Goal: Answer question/provide support: Share knowledge or assist other users

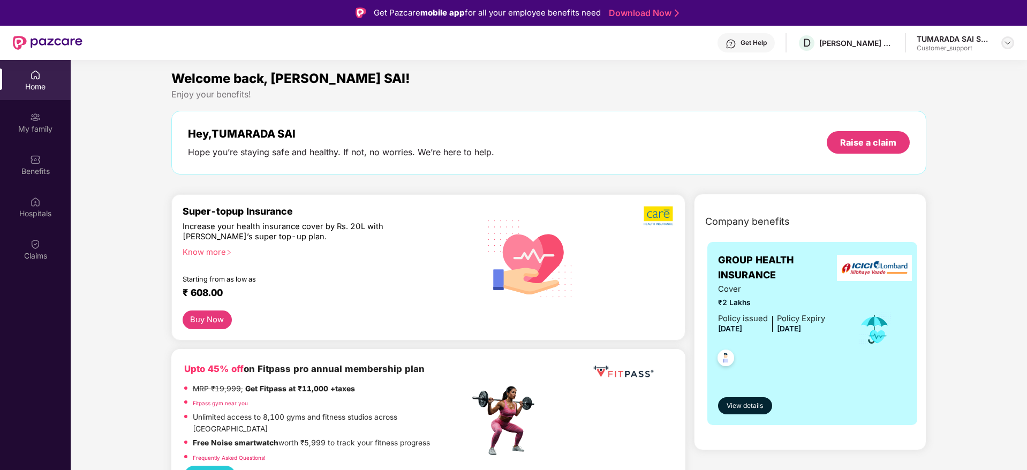
click at [1009, 45] on img at bounding box center [1008, 43] width 9 height 9
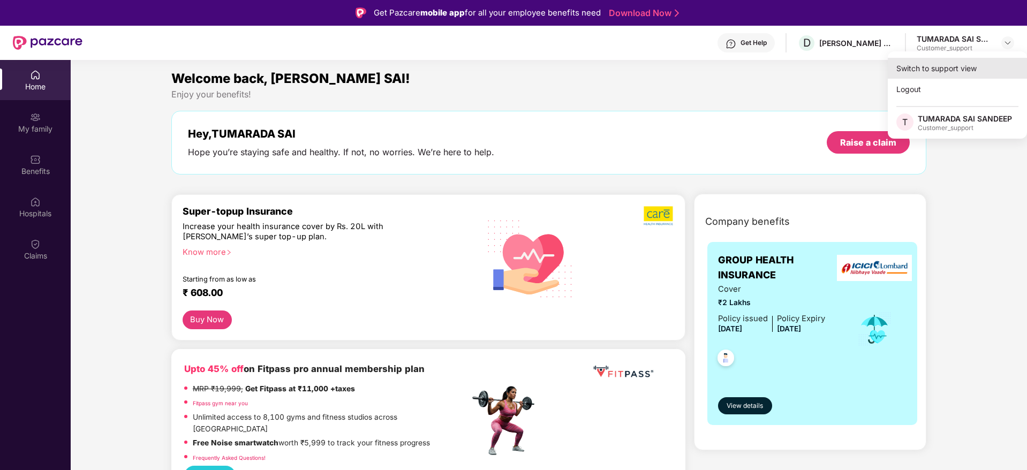
click at [931, 72] on div "Switch to support view" at bounding box center [957, 68] width 139 height 21
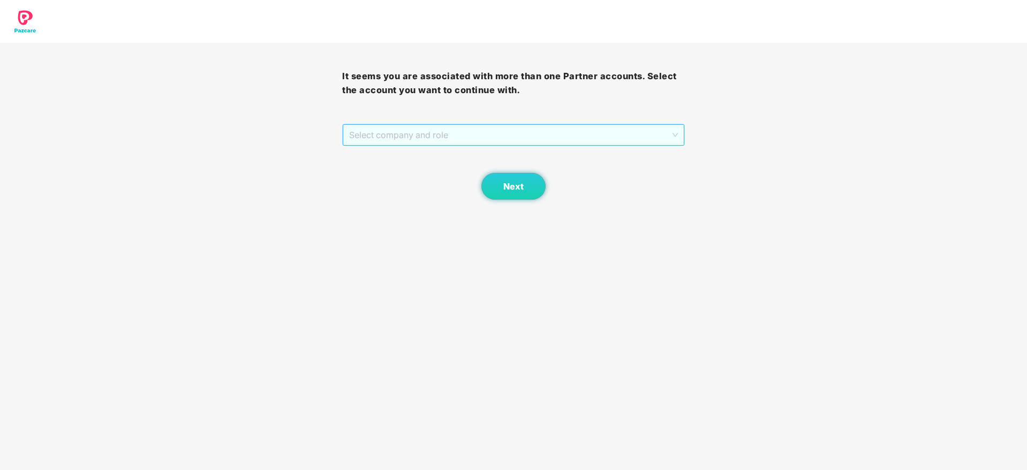
click at [507, 129] on span "Select company and role" at bounding box center [513, 135] width 328 height 20
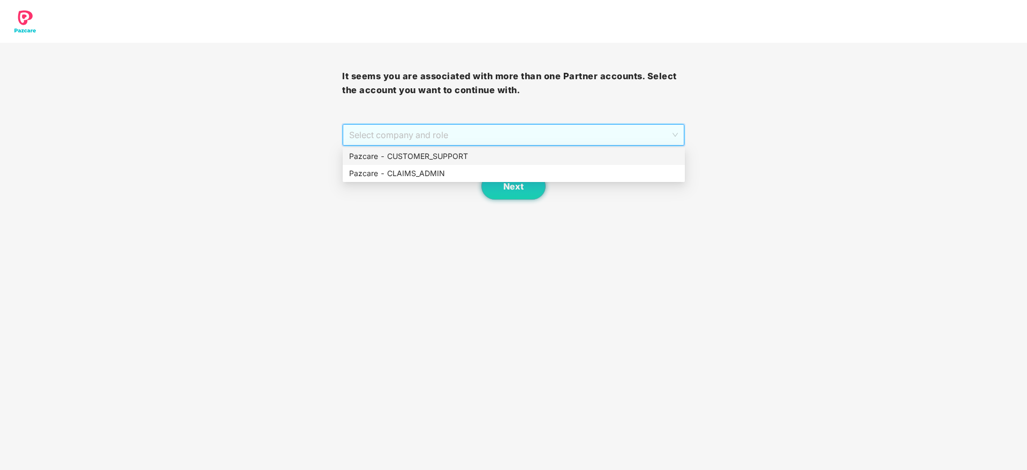
click at [438, 155] on div "Pazcare - CUSTOMER_SUPPORT" at bounding box center [513, 157] width 329 height 12
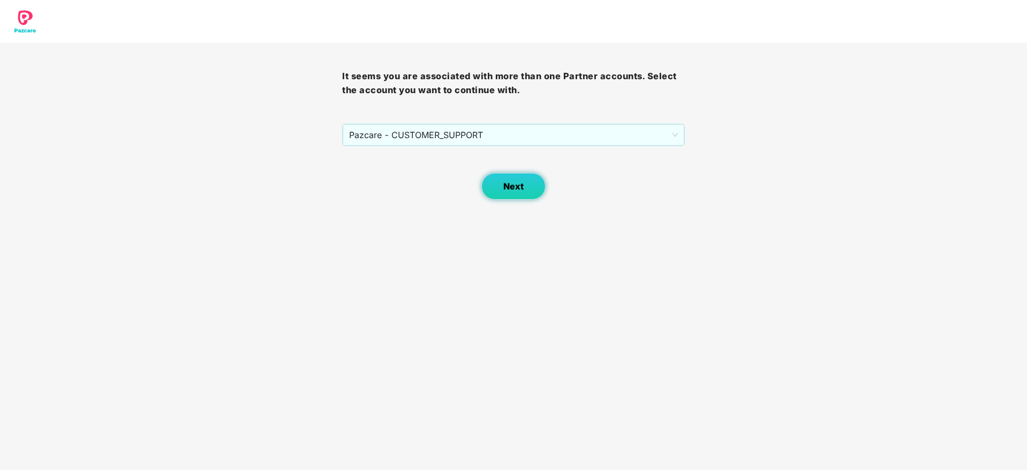
click at [510, 194] on button "Next" at bounding box center [514, 186] width 64 height 27
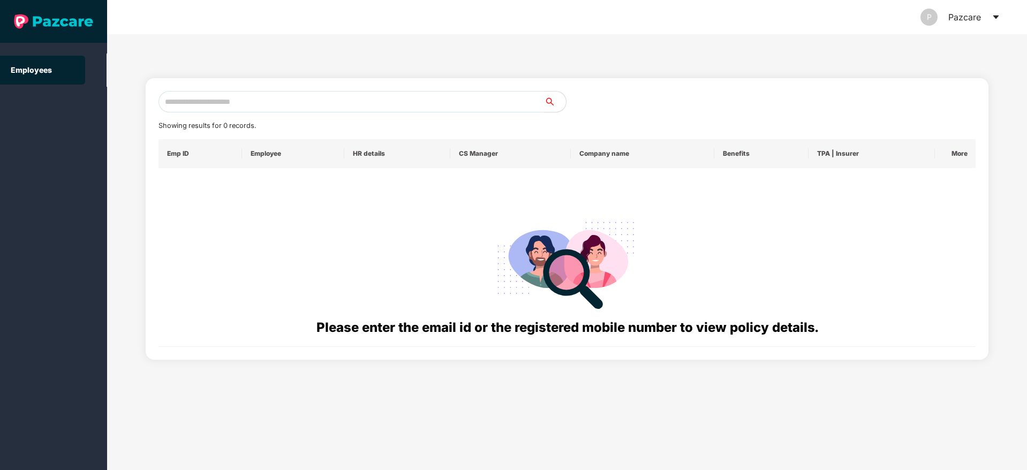
click at [248, 110] on input "text" at bounding box center [352, 101] width 386 height 21
paste input "**********"
click at [175, 101] on input "**********" at bounding box center [352, 101] width 386 height 21
click at [224, 101] on input "**********" at bounding box center [352, 101] width 386 height 21
type input "*"
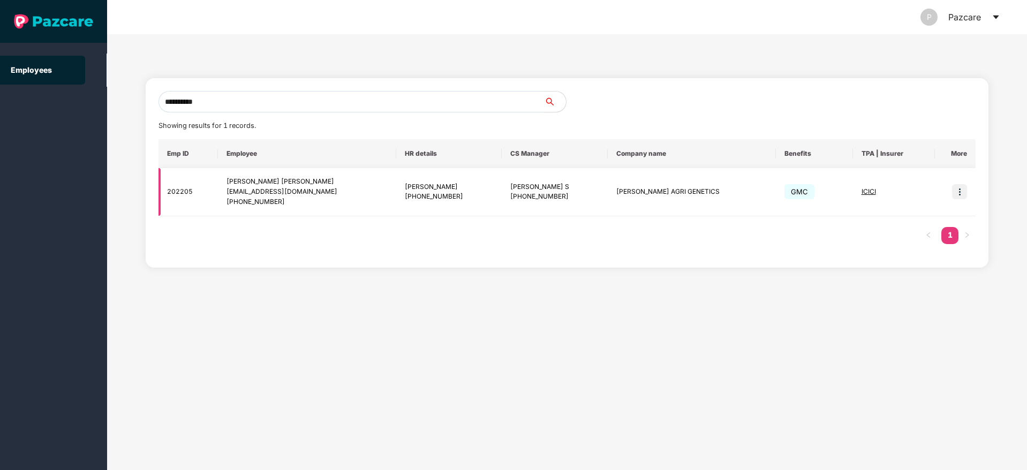
type input "**********"
click at [966, 189] on img at bounding box center [959, 191] width 15 height 15
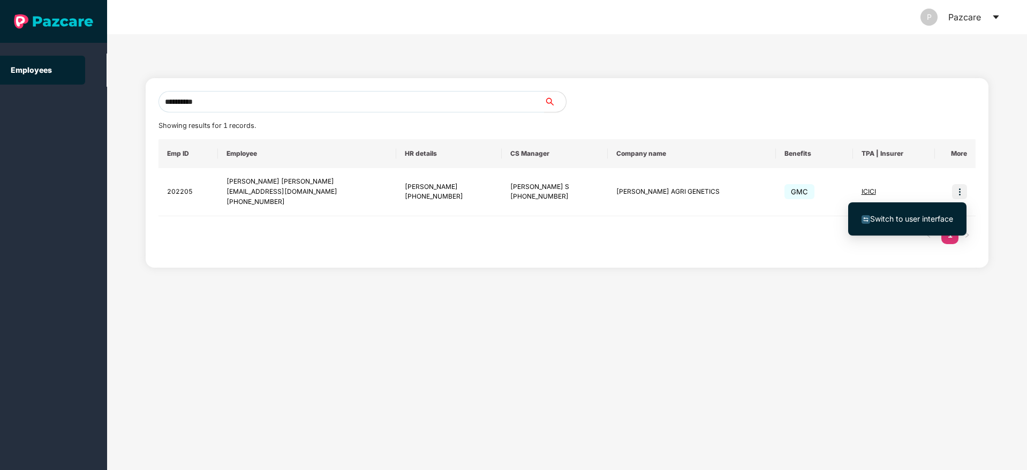
click at [900, 223] on span "Switch to user interface" at bounding box center [911, 218] width 83 height 9
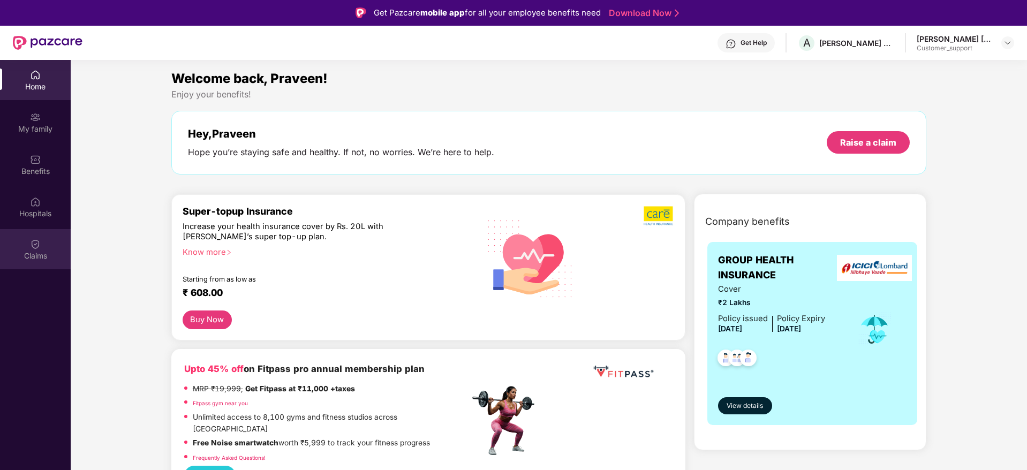
click at [34, 250] on div "Claims" at bounding box center [35, 249] width 71 height 40
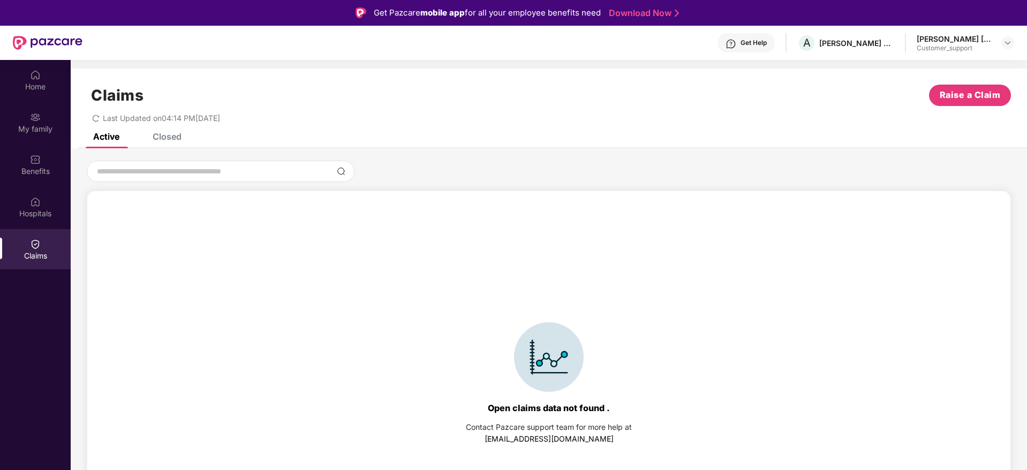
click at [174, 138] on div "Closed" at bounding box center [167, 136] width 29 height 11
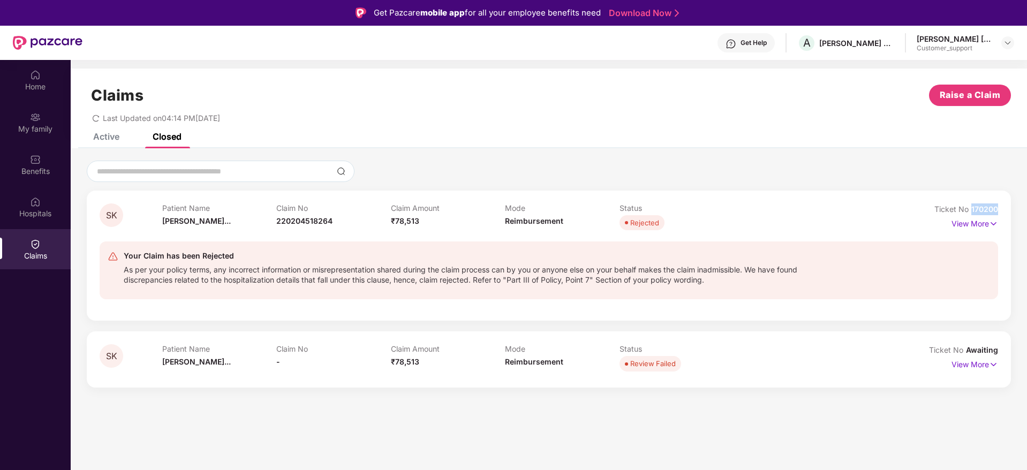
drag, startPoint x: 1002, startPoint y: 207, endPoint x: 971, endPoint y: 210, distance: 30.7
click at [971, 210] on div "SK Patient Name [PERSON_NAME]... Claim No 220204518264 Claim Amount ₹78,513 Mod…" at bounding box center [549, 256] width 924 height 130
copy span "170200"
click at [1011, 42] on img at bounding box center [1008, 43] width 9 height 9
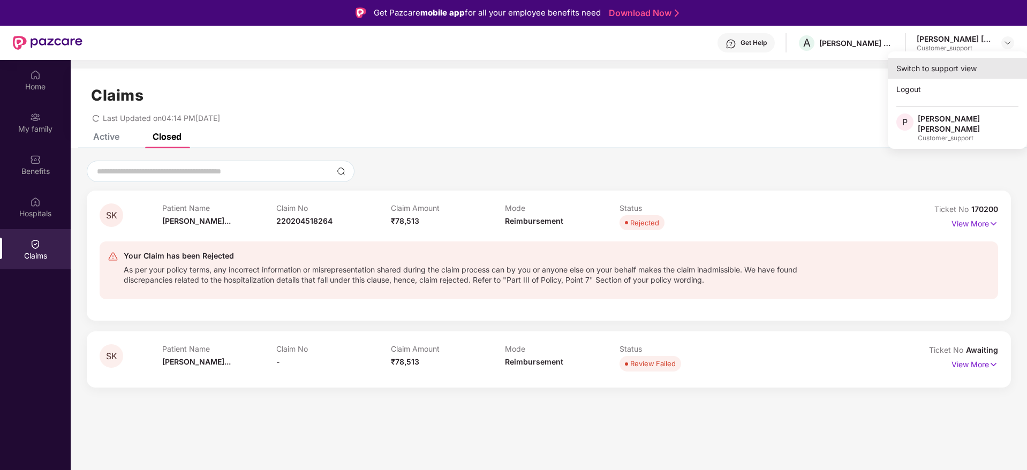
click at [942, 71] on div "Switch to support view" at bounding box center [957, 68] width 139 height 21
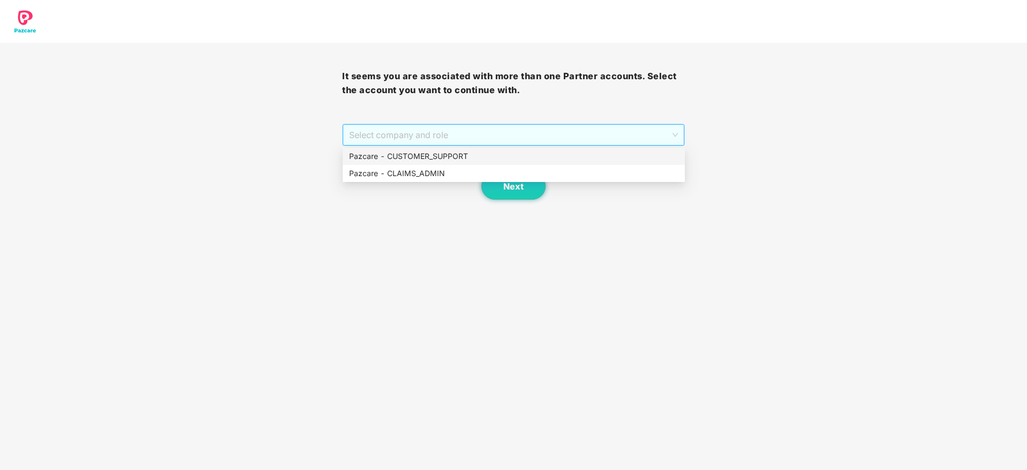
click at [648, 133] on span "Select company and role" at bounding box center [513, 135] width 328 height 20
click at [493, 161] on div "Pazcare - CUSTOMER_SUPPORT" at bounding box center [513, 157] width 329 height 12
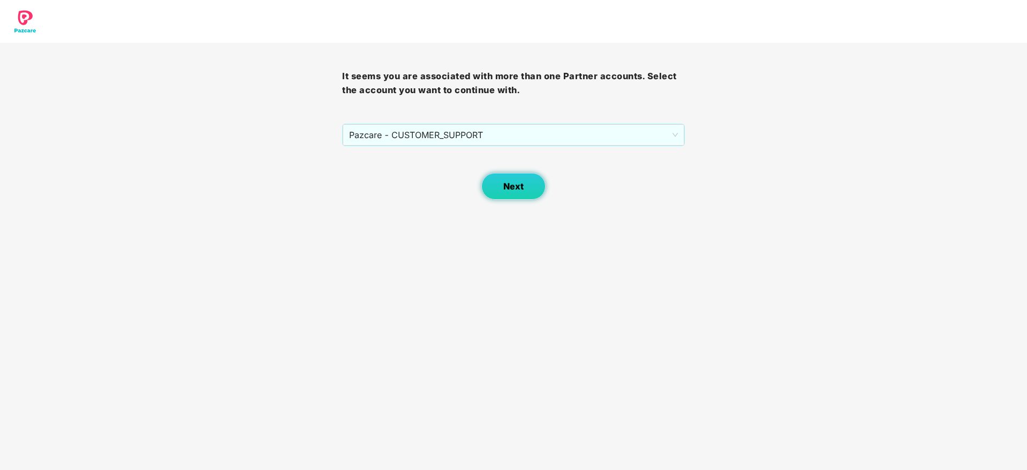
click at [509, 184] on span "Next" at bounding box center [513, 187] width 20 height 10
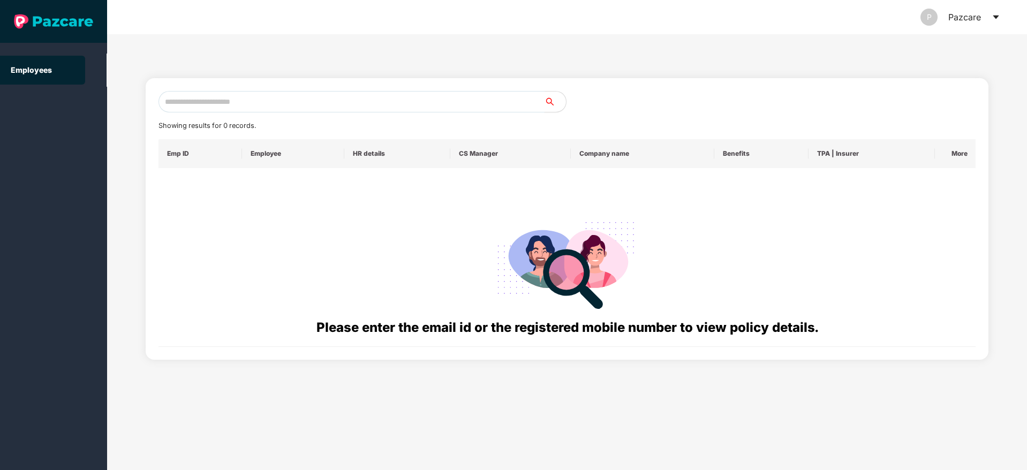
click at [302, 97] on input "text" at bounding box center [352, 101] width 386 height 21
paste input "**********"
click at [176, 101] on input "**********" at bounding box center [352, 101] width 386 height 21
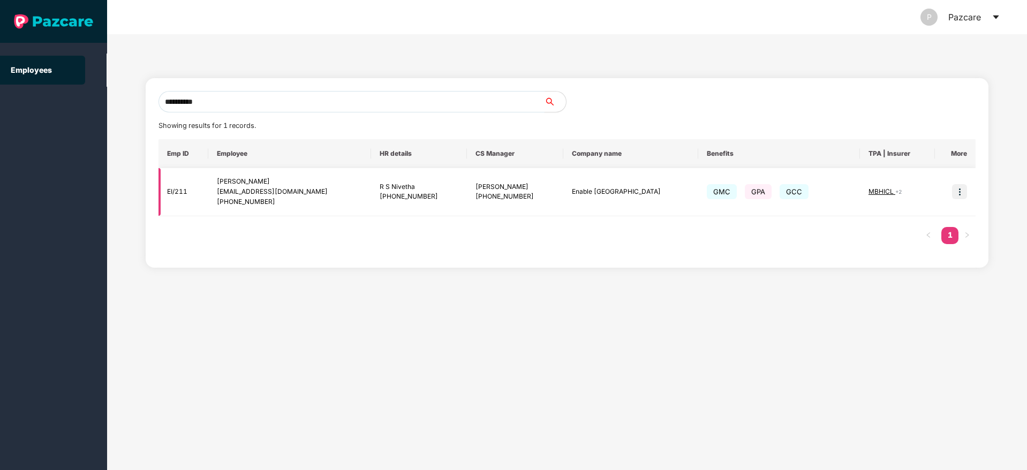
type input "**********"
click at [960, 192] on img at bounding box center [959, 191] width 15 height 15
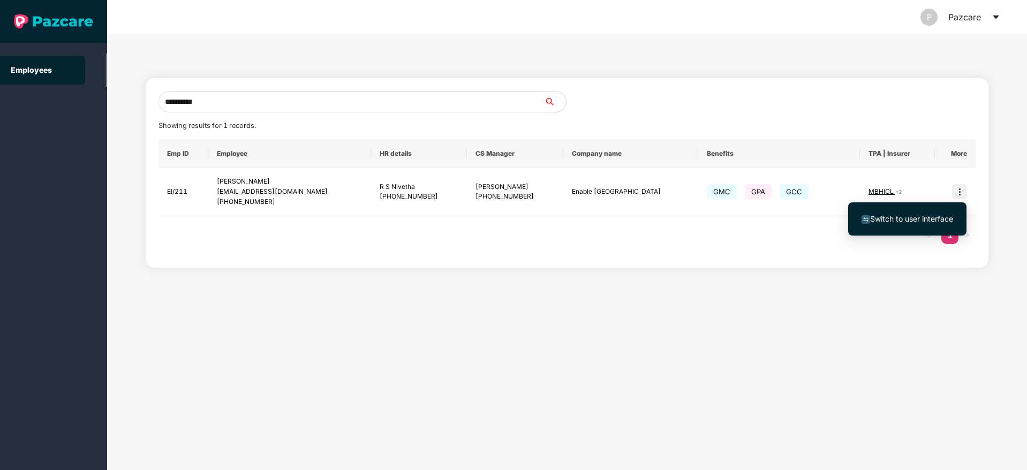
click at [914, 220] on span "Switch to user interface" at bounding box center [911, 218] width 83 height 9
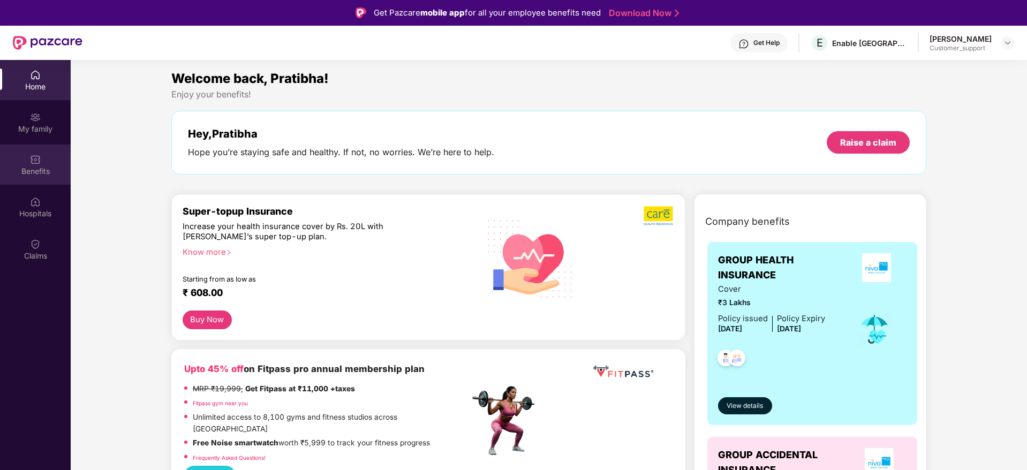
click at [37, 159] on img at bounding box center [35, 159] width 11 height 11
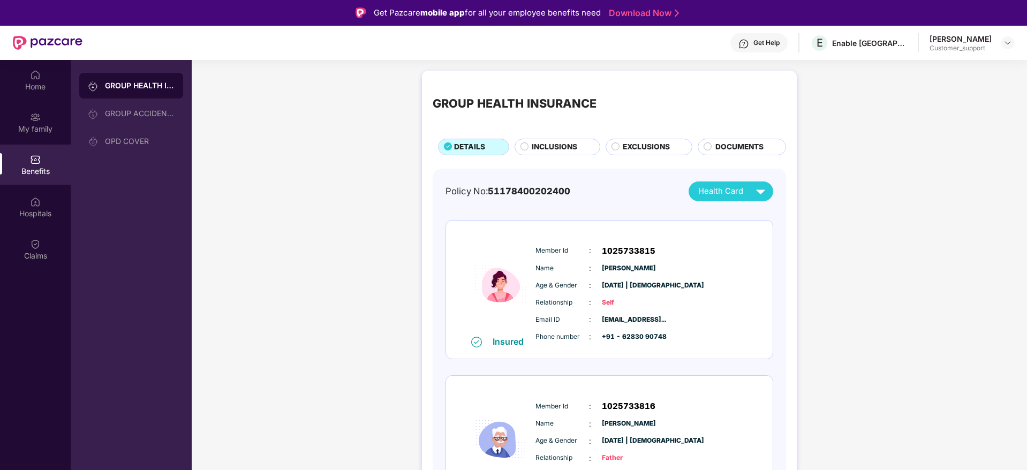
click at [561, 143] on span "INCLUSIONS" at bounding box center [555, 147] width 46 height 12
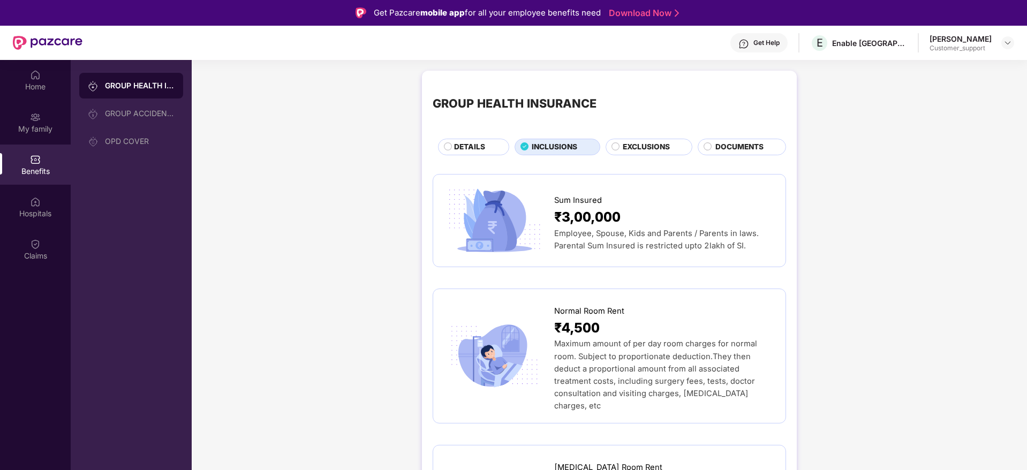
click at [472, 140] on div "DETAILS" at bounding box center [473, 147] width 71 height 17
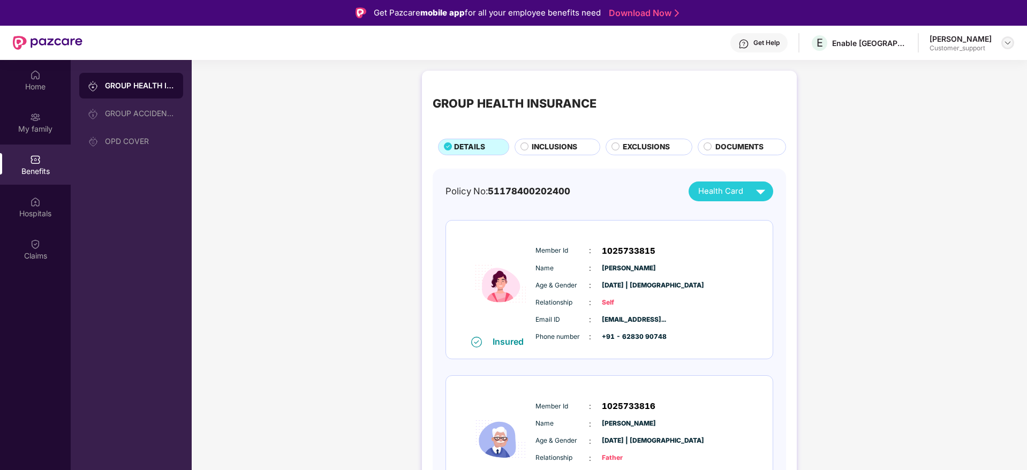
click at [1007, 42] on img at bounding box center [1008, 43] width 9 height 9
click at [935, 64] on div "Switch to support view" at bounding box center [957, 68] width 139 height 21
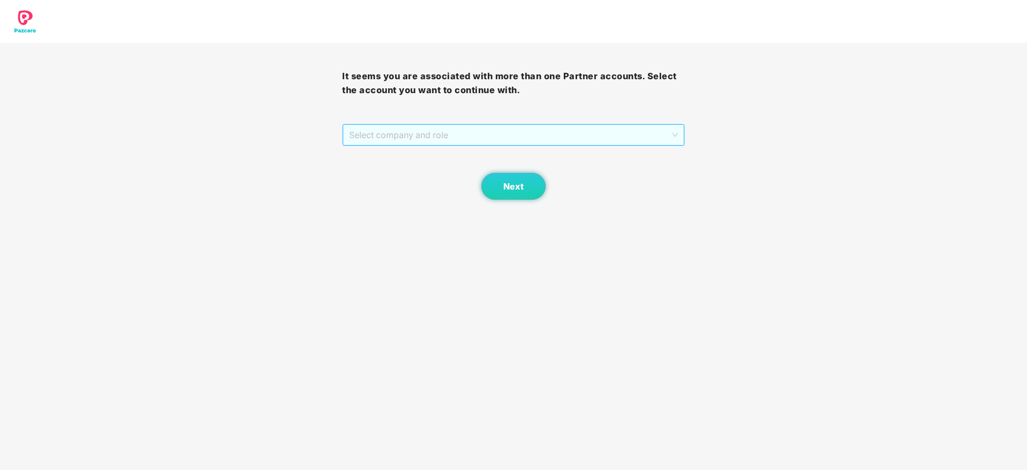
click at [480, 137] on span "Select company and role" at bounding box center [513, 135] width 328 height 20
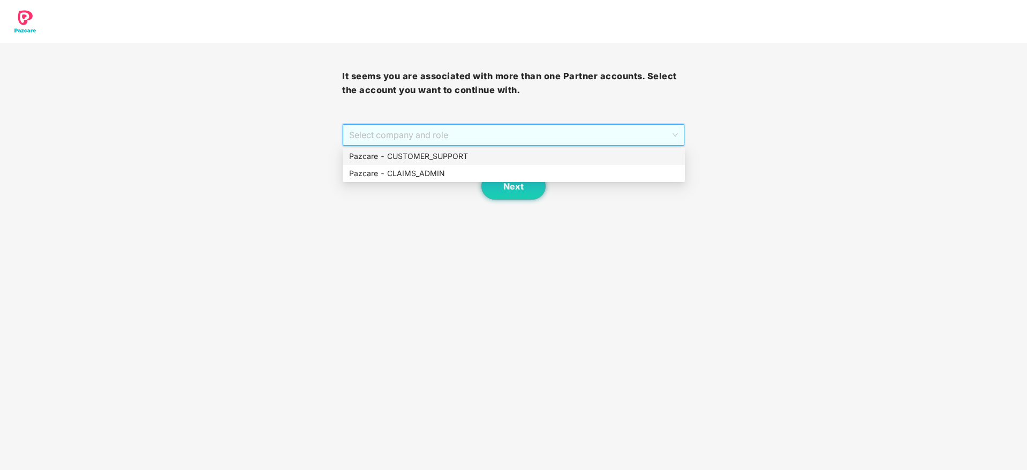
click at [456, 162] on div "Pazcare - CUSTOMER_SUPPORT" at bounding box center [514, 156] width 342 height 17
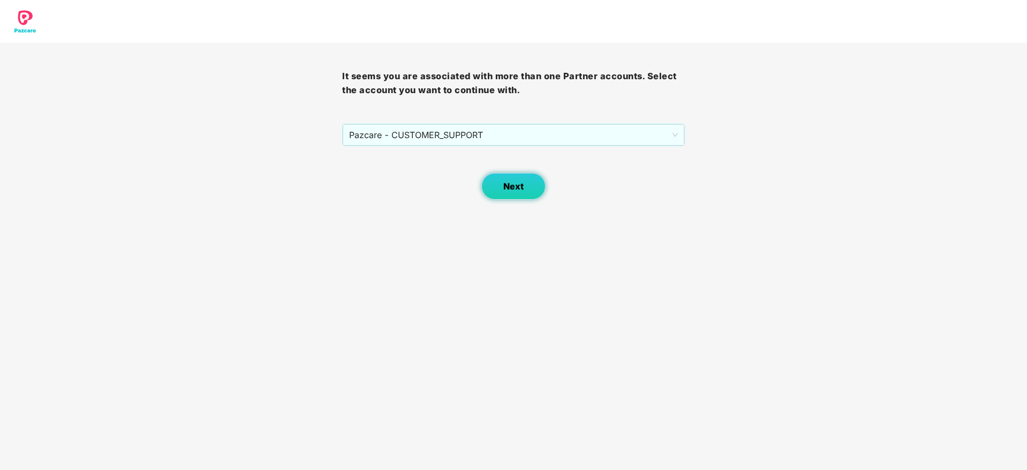
click at [495, 192] on button "Next" at bounding box center [514, 186] width 64 height 27
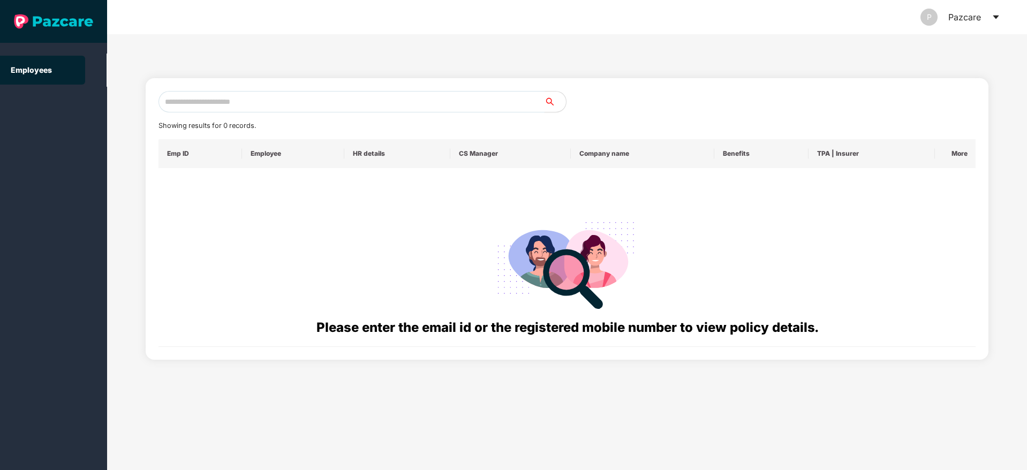
click at [264, 100] on input "text" at bounding box center [352, 101] width 386 height 21
paste input "**********"
click at [174, 100] on input "**********" at bounding box center [352, 101] width 386 height 21
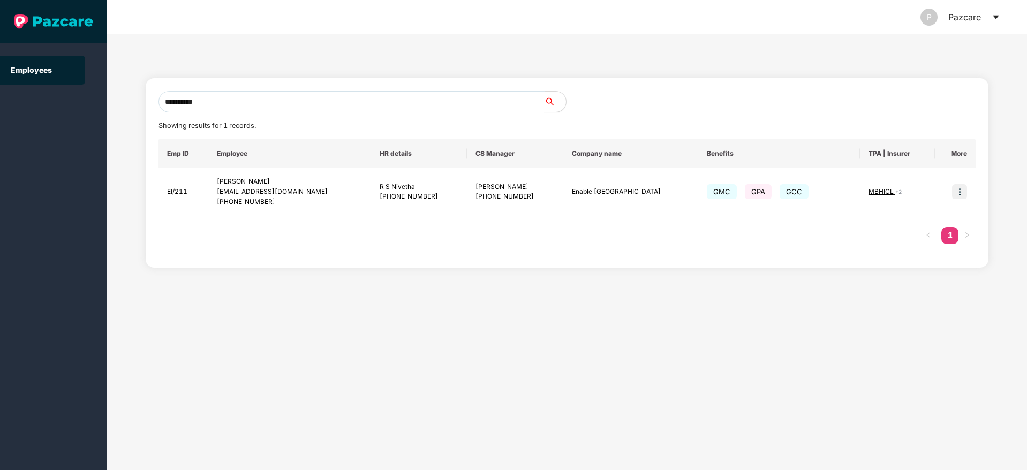
type input "**********"
click at [896, 190] on span "+ 2" at bounding box center [899, 192] width 6 height 6
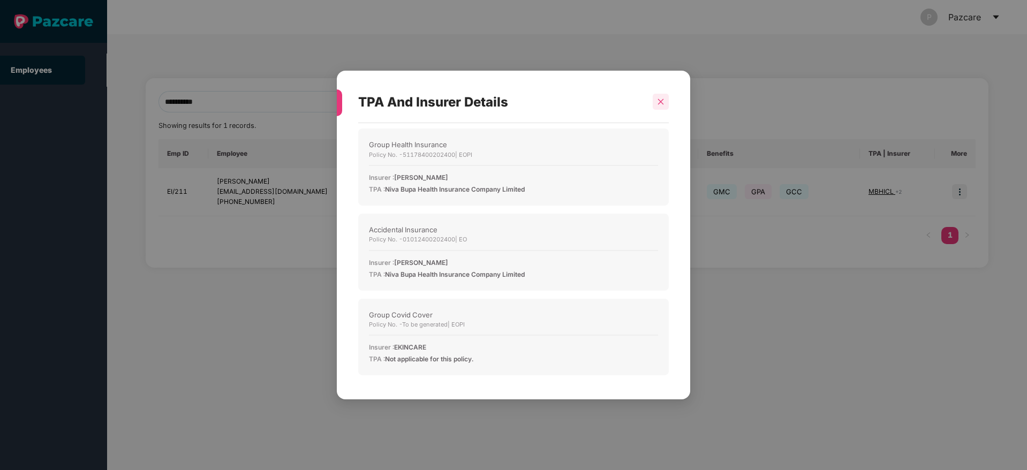
click at [667, 105] on div at bounding box center [661, 102] width 16 height 16
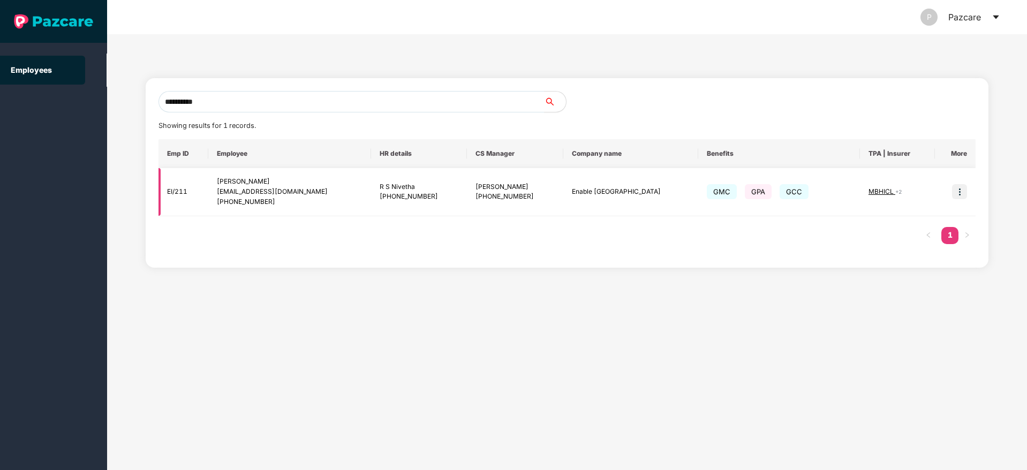
click at [961, 194] on img at bounding box center [959, 191] width 15 height 15
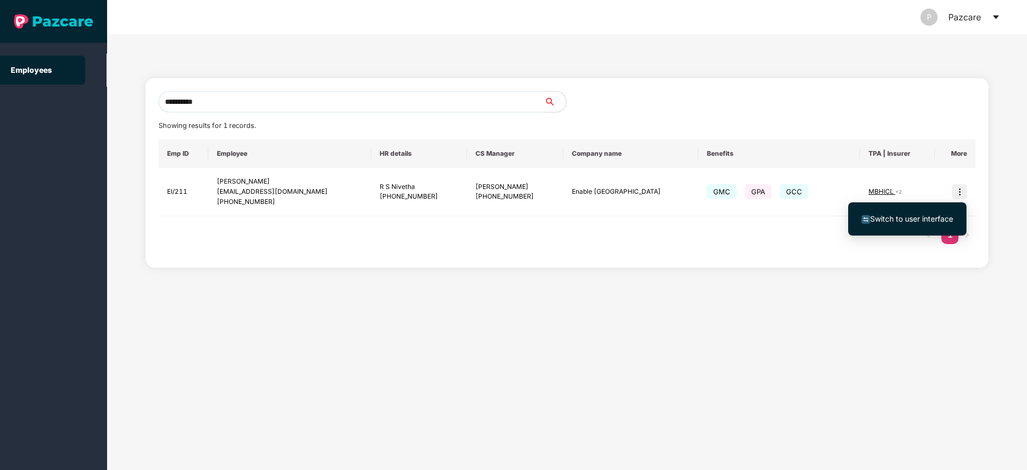
click at [914, 219] on span "Switch to user interface" at bounding box center [911, 218] width 83 height 9
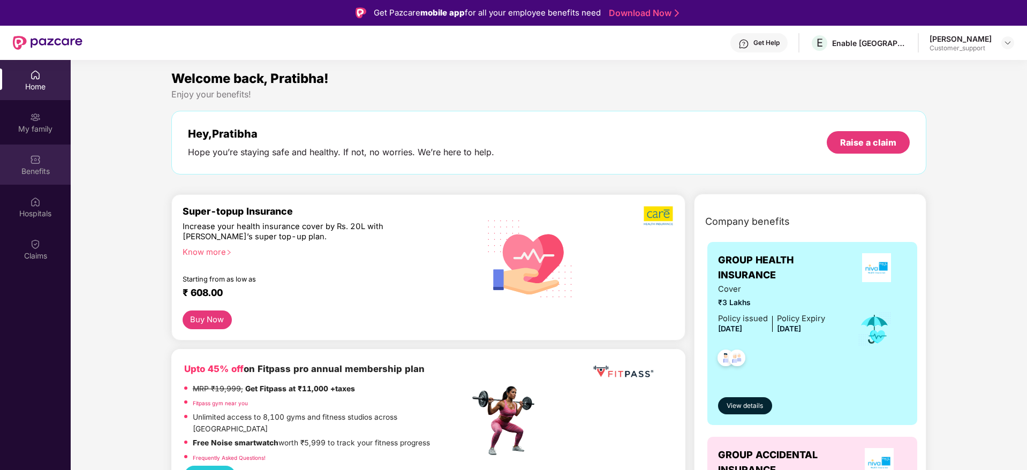
click at [39, 159] on img at bounding box center [35, 159] width 11 height 11
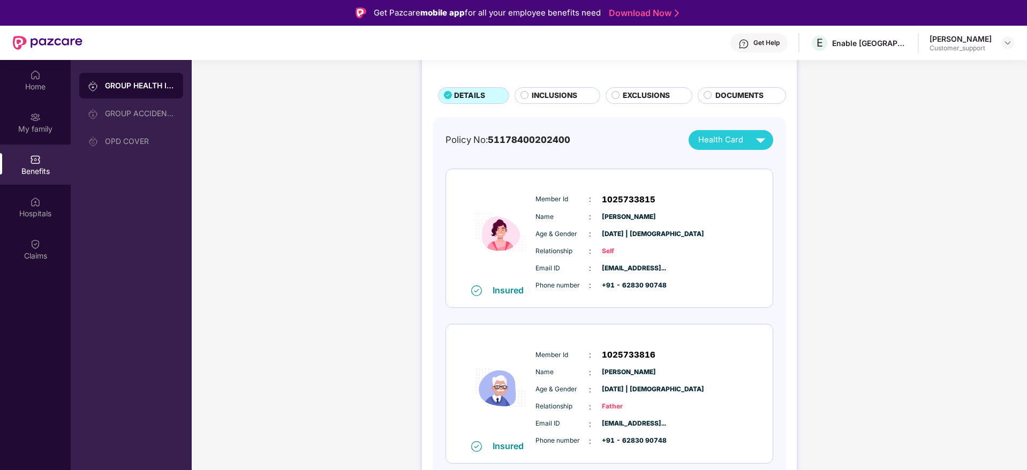
scroll to position [51, 0]
drag, startPoint x: 665, startPoint y: 288, endPoint x: 621, endPoint y: 283, distance: 43.7
click at [621, 283] on div "Phone number : +91 - 62830 90748" at bounding box center [642, 286] width 213 height 12
copy span "62830 90748"
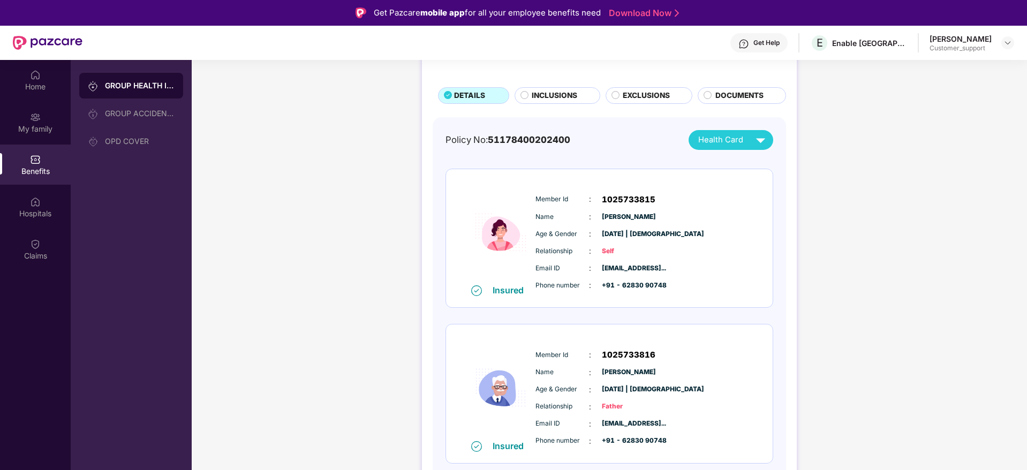
click at [703, 246] on div "Relationship : Self" at bounding box center [642, 251] width 213 height 12
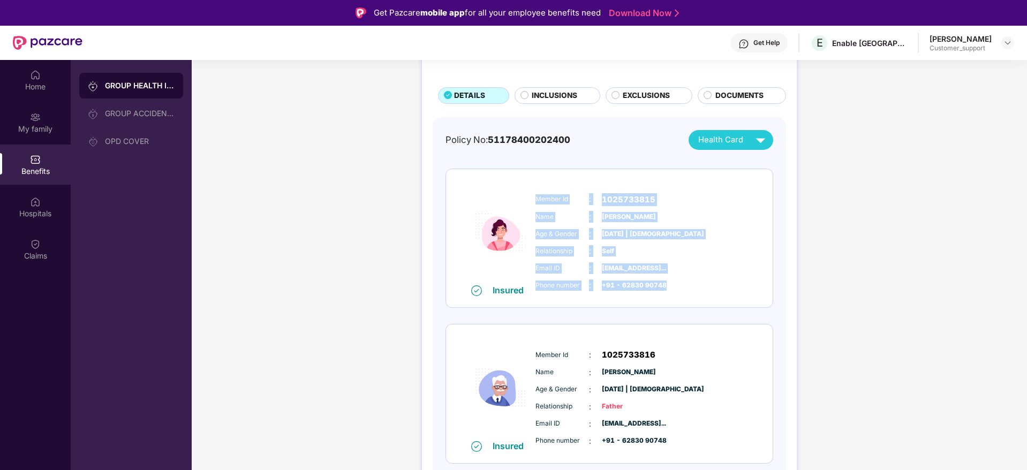
drag, startPoint x: 682, startPoint y: 292, endPoint x: 533, endPoint y: 192, distance: 179.9
click at [533, 192] on div "Member Id : 1025733815 Name : [PERSON_NAME] Age & Gender : [DATE] | [DEMOGRAPHI…" at bounding box center [642, 242] width 218 height 109
copy div "Member Id : 1025733815 Name : [PERSON_NAME] Age & Gender : [DATE] | [DEMOGRAPHI…"
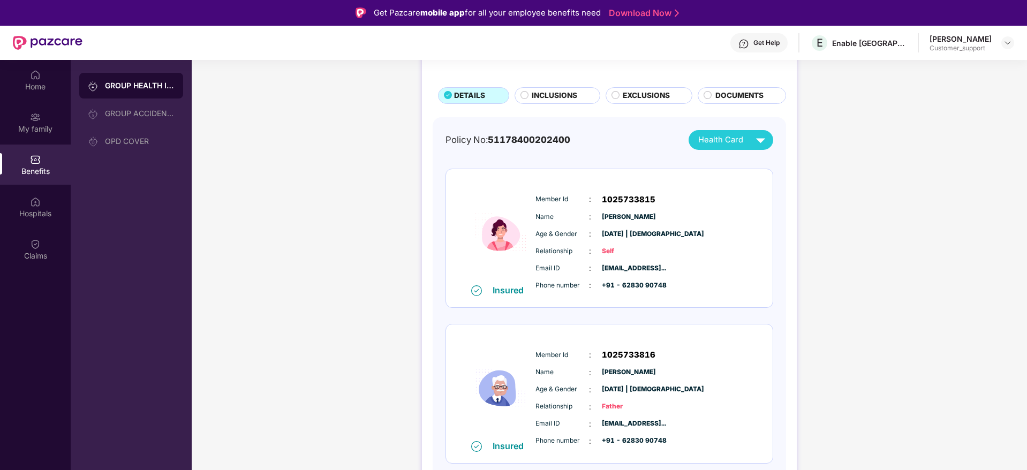
click at [570, 139] on span "51178400202400" at bounding box center [529, 139] width 82 height 11
drag, startPoint x: 569, startPoint y: 139, endPoint x: 489, endPoint y: 134, distance: 80.0
click at [489, 134] on div "Policy No: 51178400202400" at bounding box center [508, 140] width 125 height 14
copy span "51178400202400"
